Goal: Task Accomplishment & Management: Manage account settings

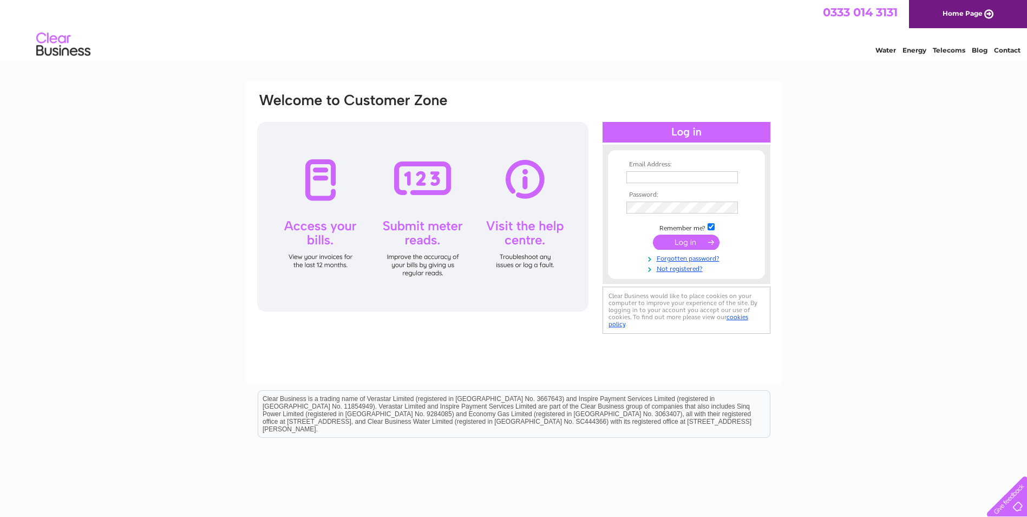
type input "[EMAIL_ADDRESS][DOMAIN_NAME]"
click at [682, 245] on input "submit" at bounding box center [686, 241] width 67 height 15
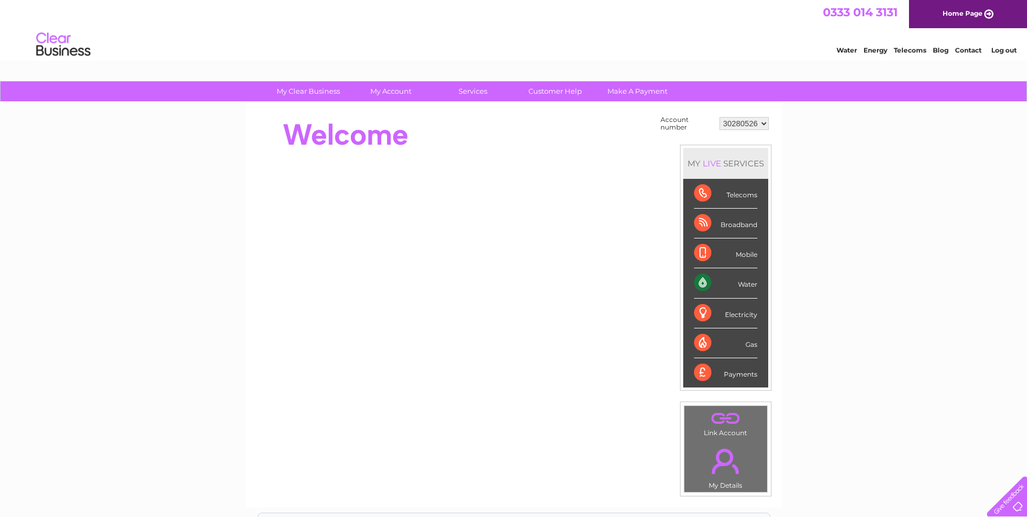
click at [716, 285] on div "Water" at bounding box center [725, 283] width 63 height 30
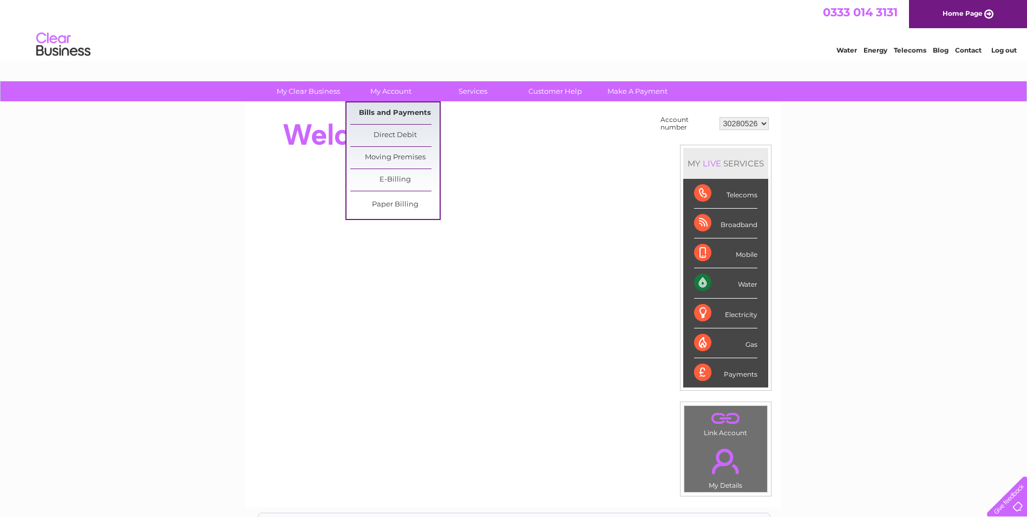
click at [363, 110] on link "Bills and Payments" at bounding box center [394, 113] width 89 height 22
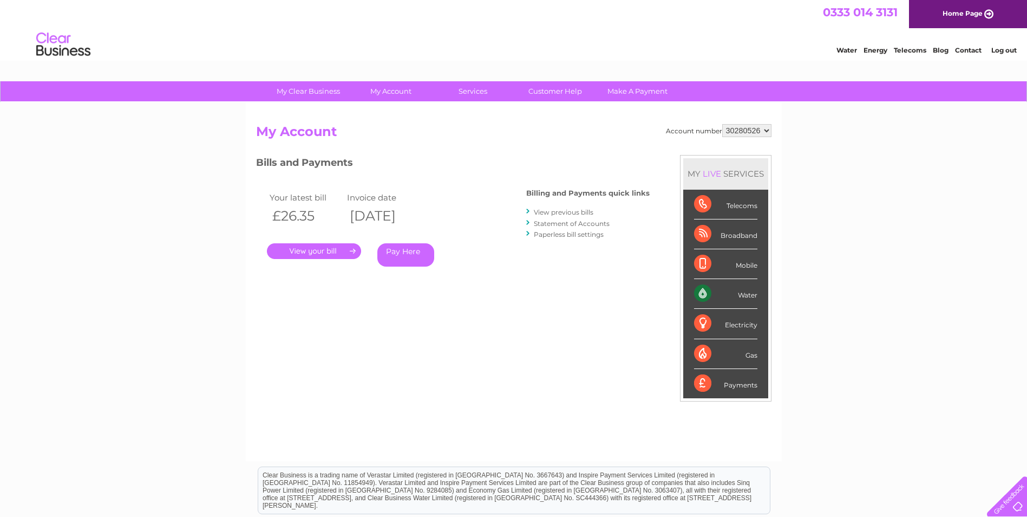
click at [330, 253] on link "." at bounding box center [314, 251] width 94 height 16
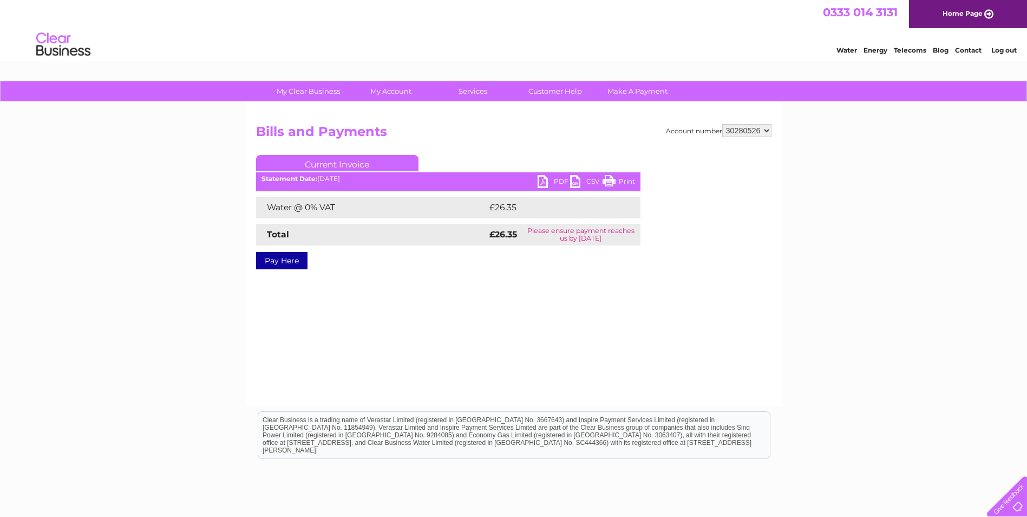
click at [543, 180] on link "PDF" at bounding box center [554, 183] width 32 height 16
